Goal: Complete application form: Complete application form

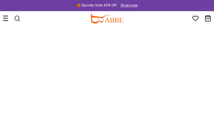
type input "**********"
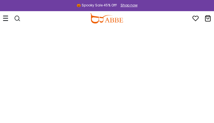
type input "********"
type input "**********"
